Goal: Task Accomplishment & Management: Use online tool/utility

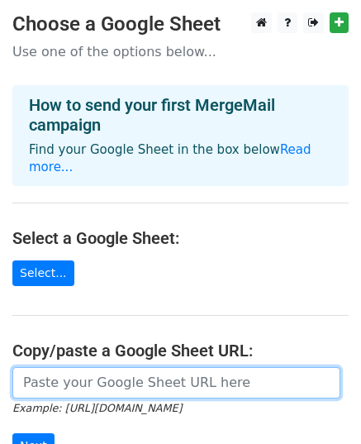
click at [92, 367] on input "url" at bounding box center [176, 382] width 328 height 31
paste input "[URL][DOMAIN_NAME]"
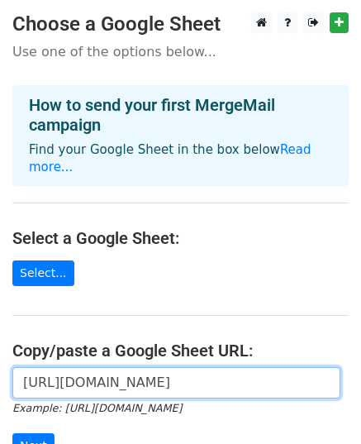
scroll to position [0, 379]
type input "[URL][DOMAIN_NAME]"
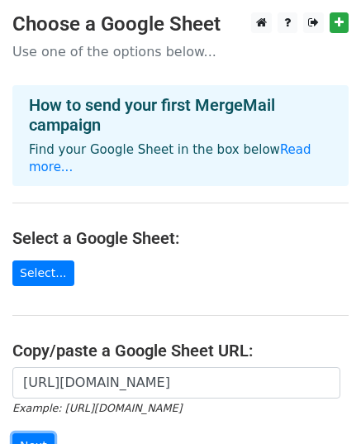
scroll to position [0, 0]
click at [25, 433] on input "Next" at bounding box center [33, 446] width 42 height 26
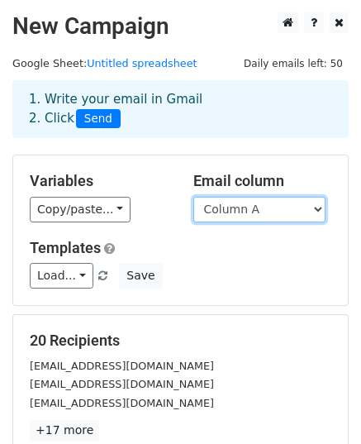
click at [224, 215] on select "Column A" at bounding box center [259, 210] width 132 height 26
click at [193, 197] on select "Column A" at bounding box center [259, 210] width 132 height 26
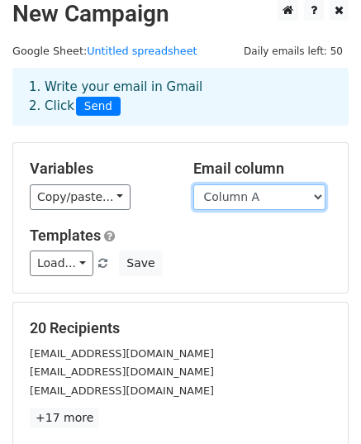
scroll to position [165, 0]
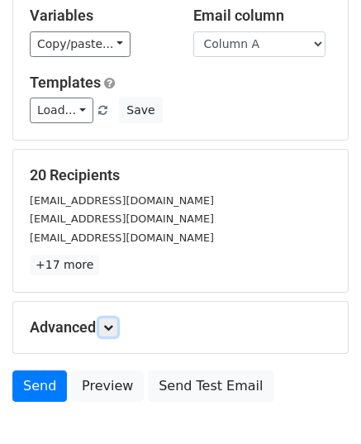
click at [111, 322] on icon at bounding box center [108, 327] width 10 height 10
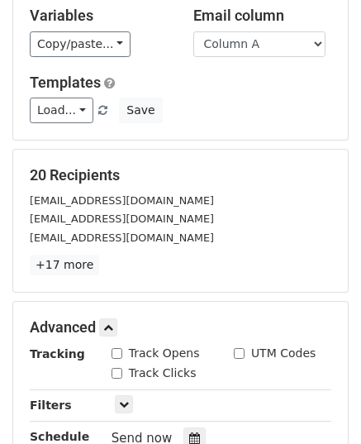
click at [114, 345] on div "Track Opens" at bounding box center [156, 353] width 88 height 17
click at [116, 349] on input "Track Opens" at bounding box center [117, 353] width 11 height 11
checkbox input "true"
click at [116, 368] on input "Track Clicks" at bounding box center [117, 373] width 11 height 11
checkbox input "true"
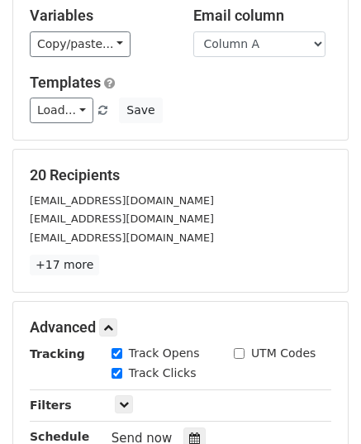
click at [189, 427] on div at bounding box center [194, 437] width 22 height 21
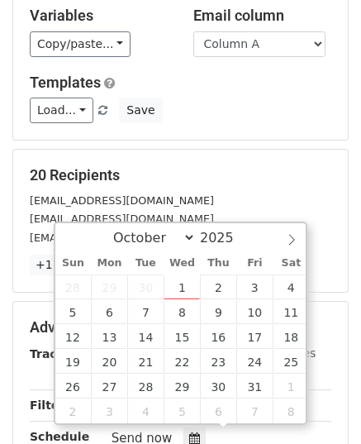
type input "2025-10-02 12:00"
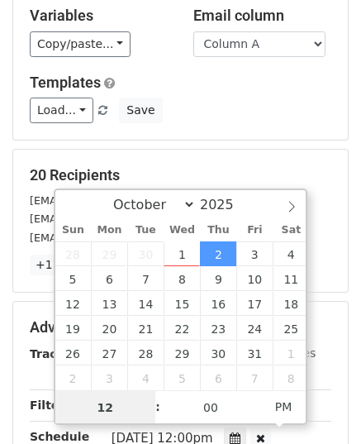
scroll to position [0, 0]
type input "10"
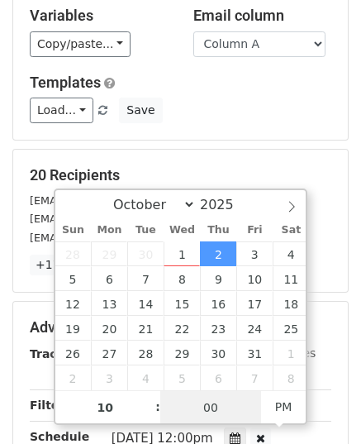
type input "2025-10-02 22:00"
drag, startPoint x: 215, startPoint y: 404, endPoint x: 226, endPoint y: 406, distance: 11.7
click at [215, 405] on input "00" at bounding box center [210, 407] width 101 height 33
